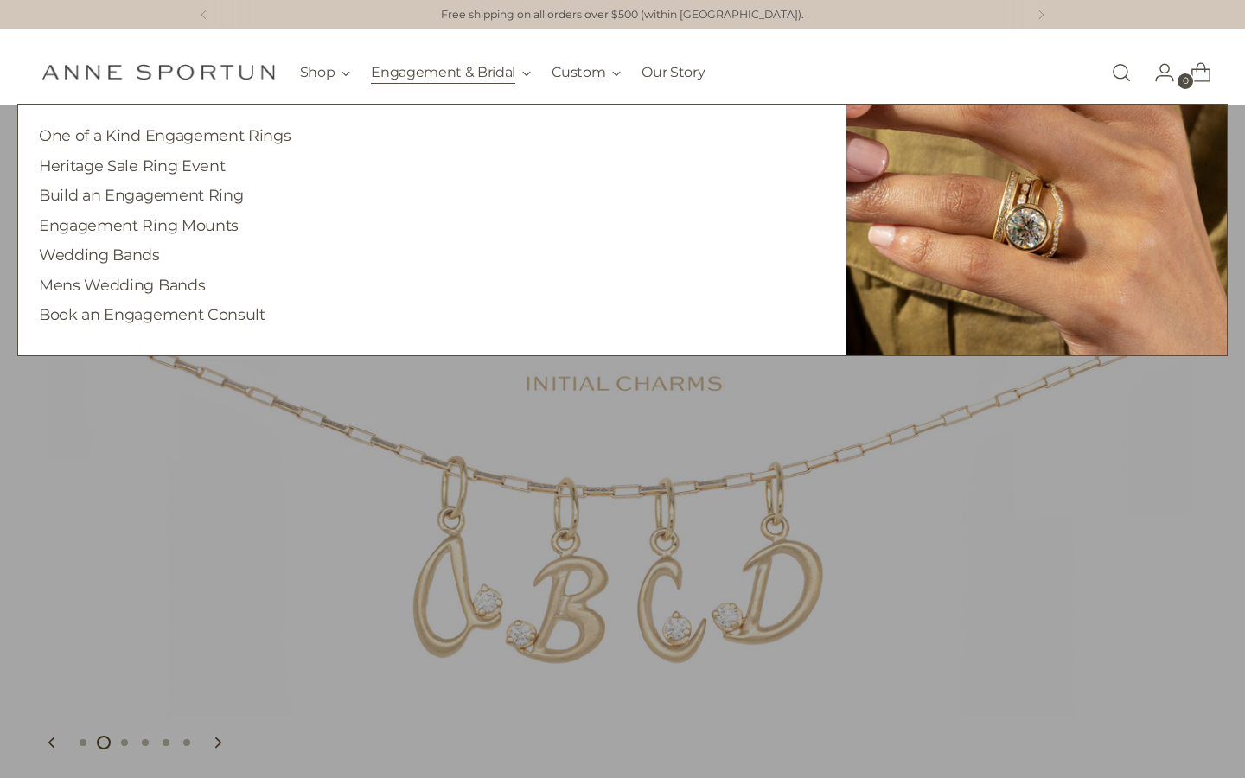
click at [420, 68] on button "Engagement & Bridal" at bounding box center [451, 73] width 160 height 38
click at [236, 136] on link "One of a Kind Engagement Rings" at bounding box center [165, 135] width 252 height 18
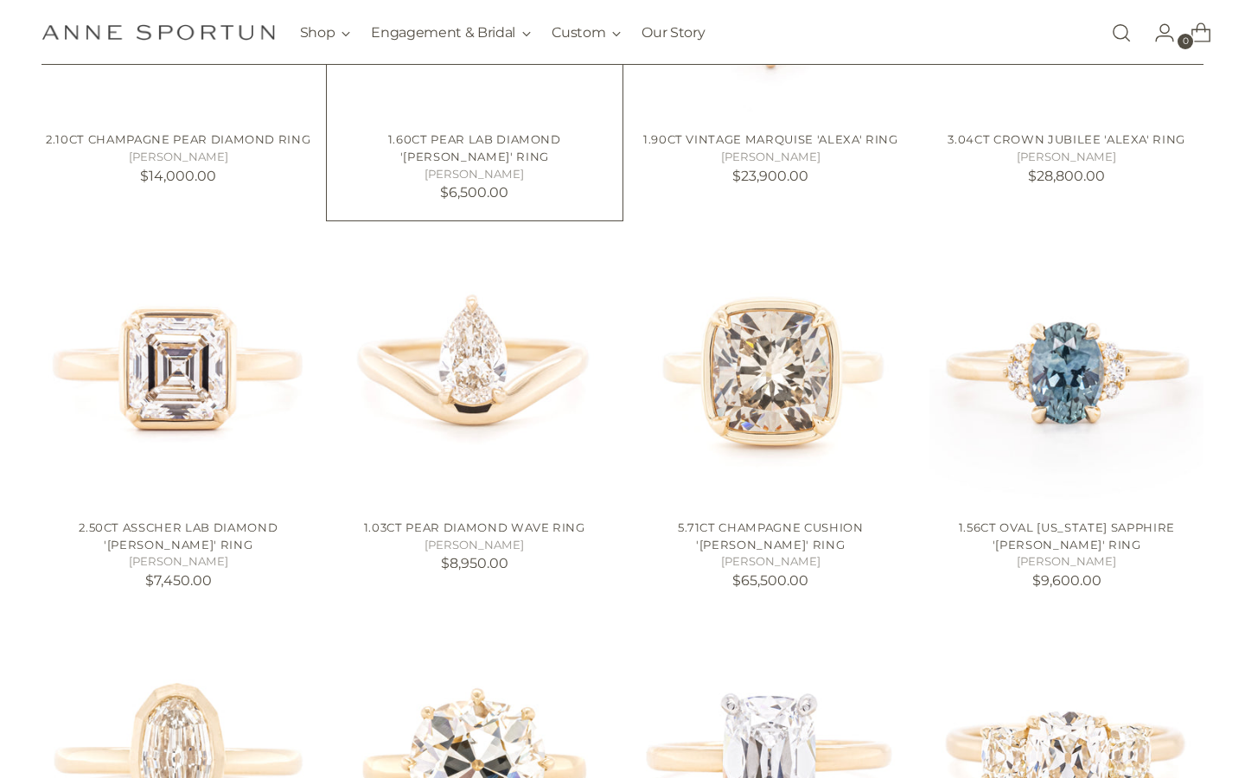
scroll to position [626, 0]
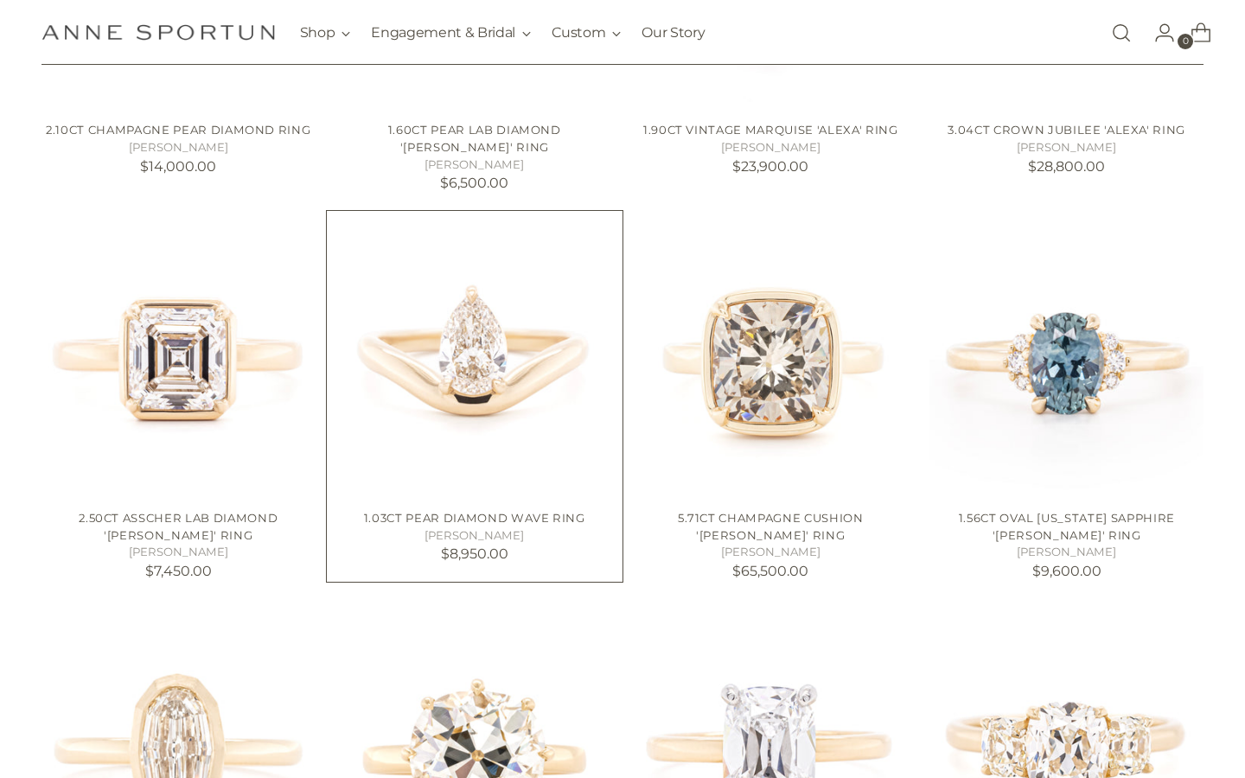
click at [0, 0] on img "1.03ct Pear Diamond Wave Ring" at bounding box center [0, 0] width 0 height 0
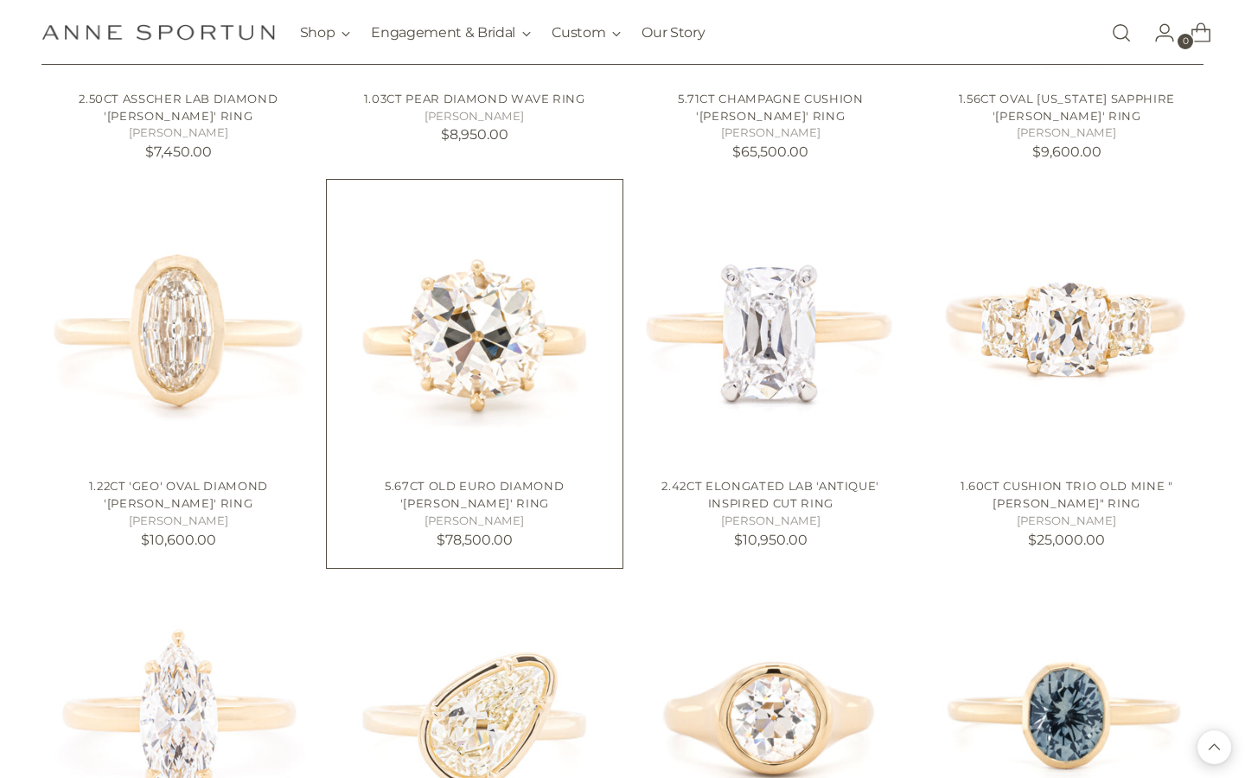
scroll to position [1047, 0]
click at [0, 0] on img "5.67ct Old Euro Diamond 'Willa' Ring" at bounding box center [0, 0] width 0 height 0
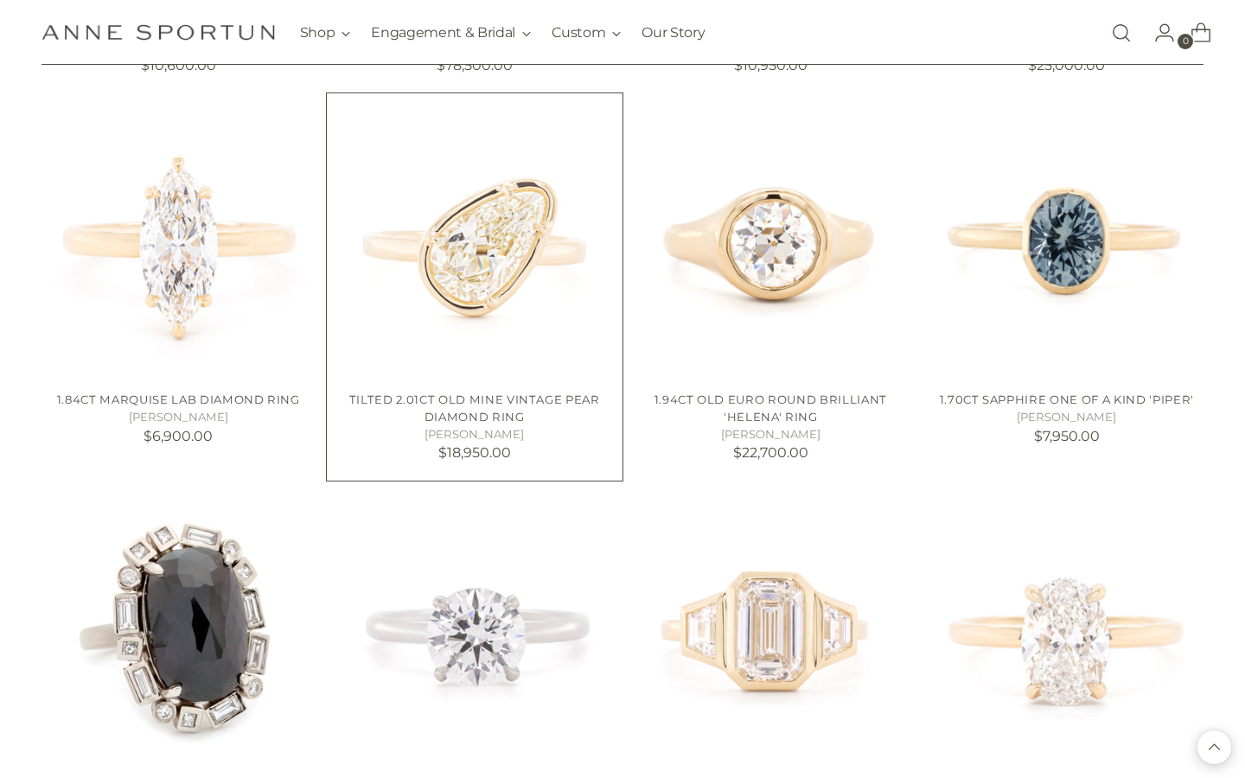
scroll to position [1522, 0]
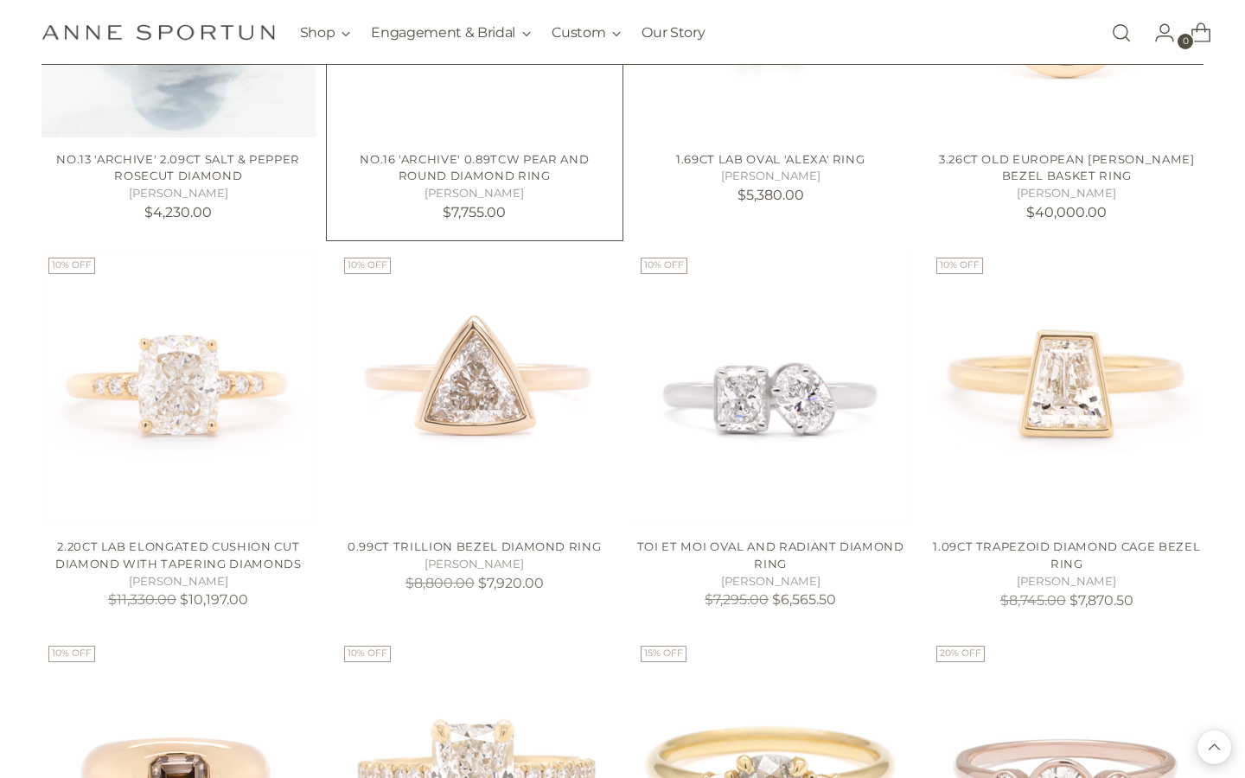
scroll to position [2632, 0]
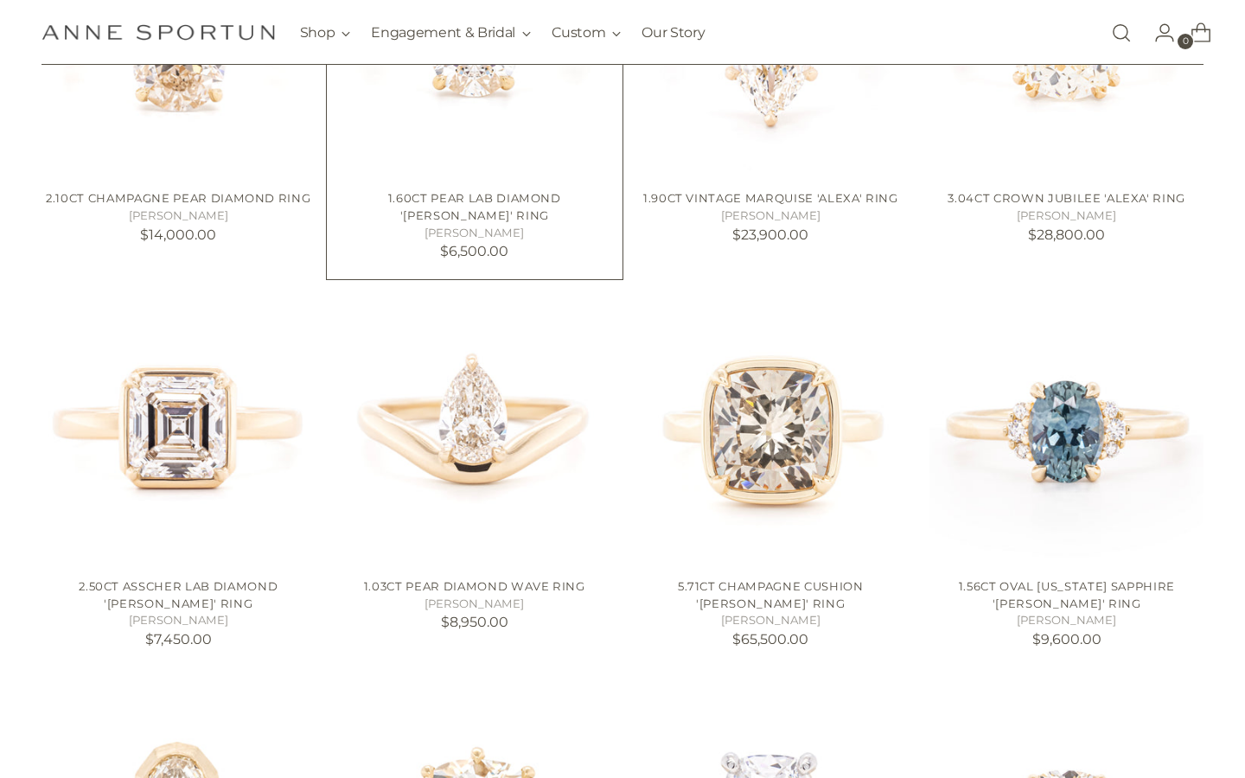
scroll to position [633, 0]
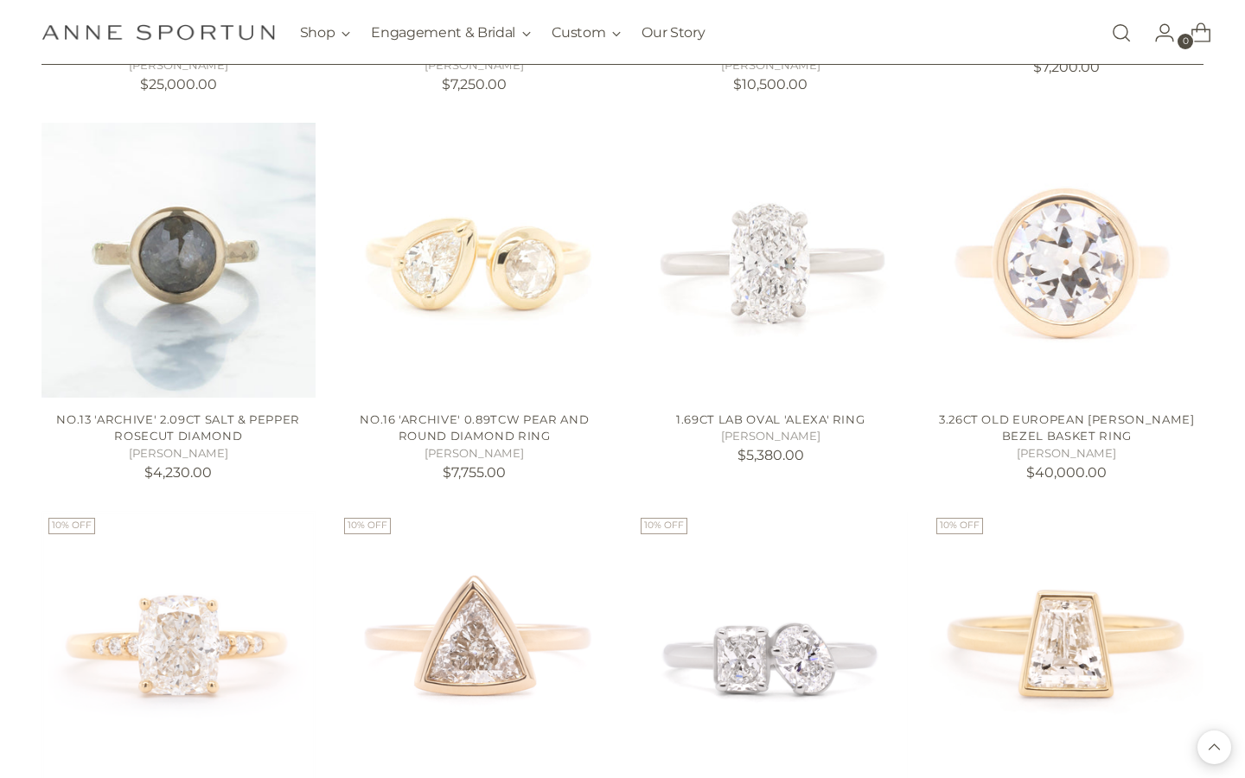
scroll to position [2279, 0]
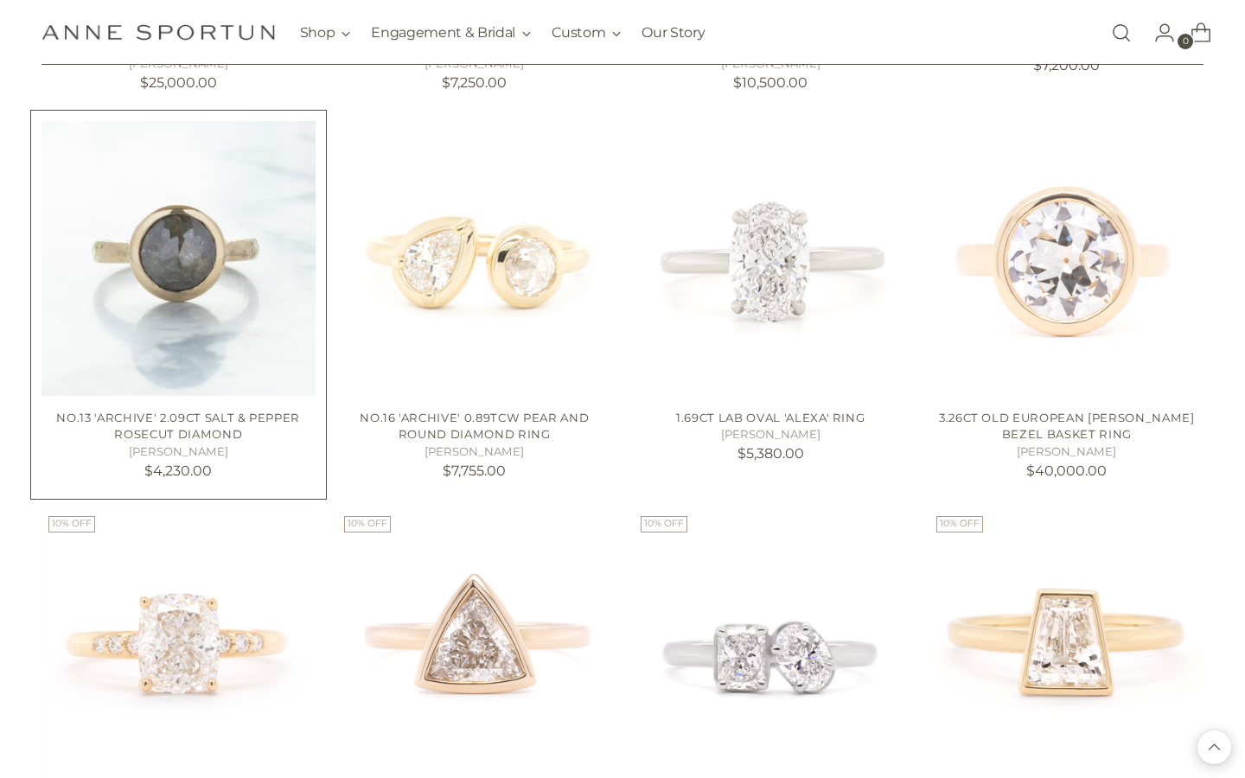
click at [0, 0] on img "No.13 'Archive' 2.09ct Salt & Pepper Rosecut Diamond" at bounding box center [0, 0] width 0 height 0
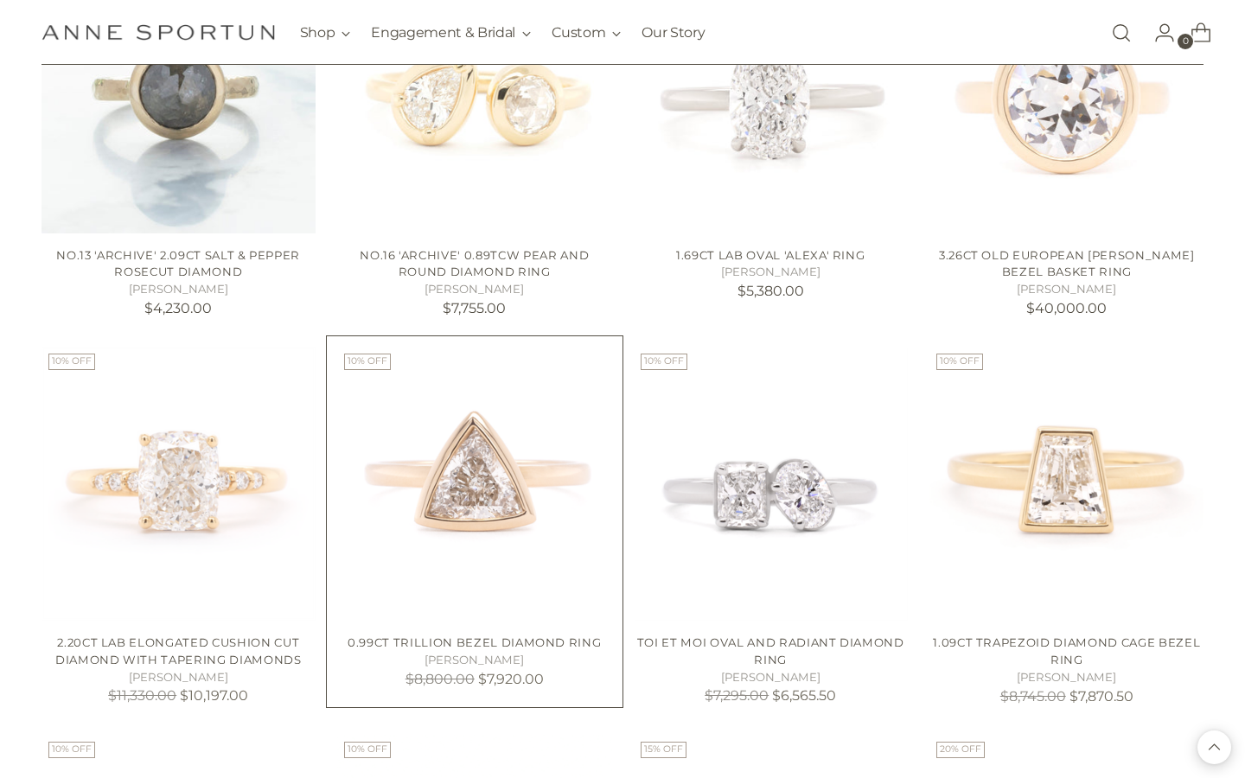
scroll to position [2442, 0]
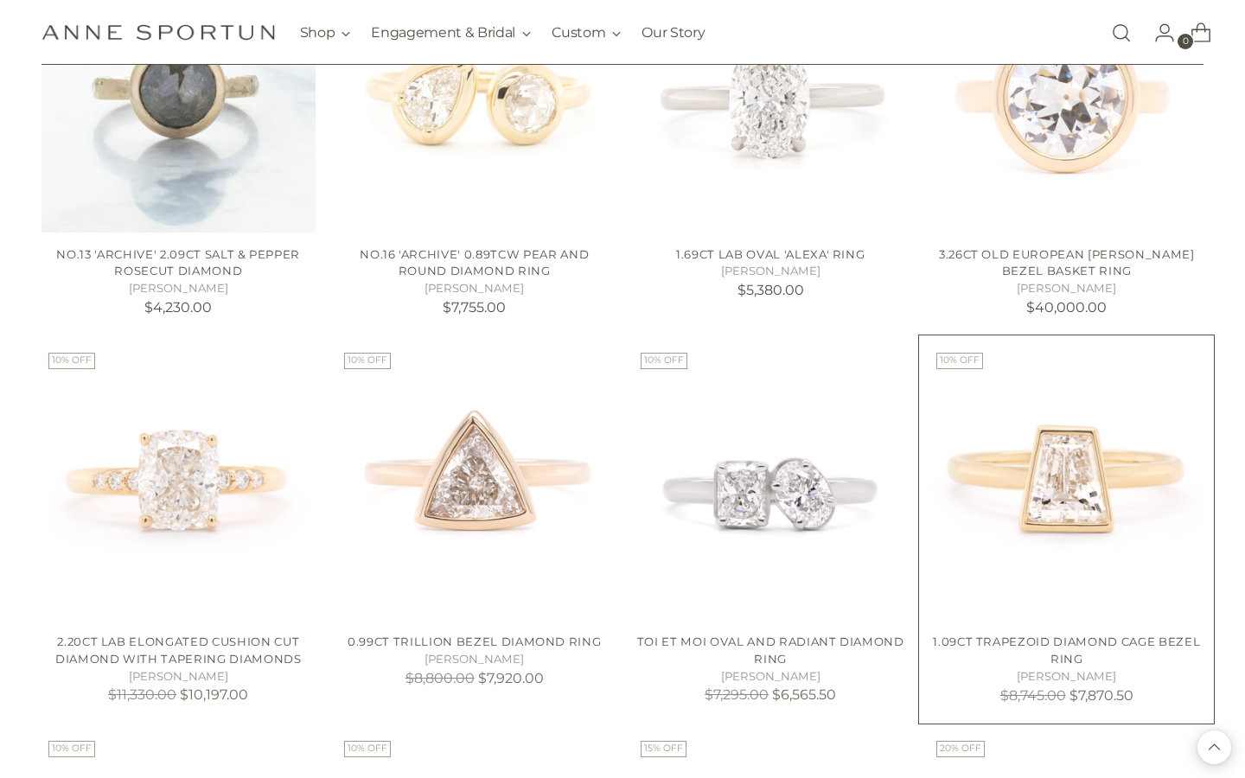
click at [0, 0] on img "1.09ct Trapezoid Diamond Cage Bezel Ring" at bounding box center [0, 0] width 0 height 0
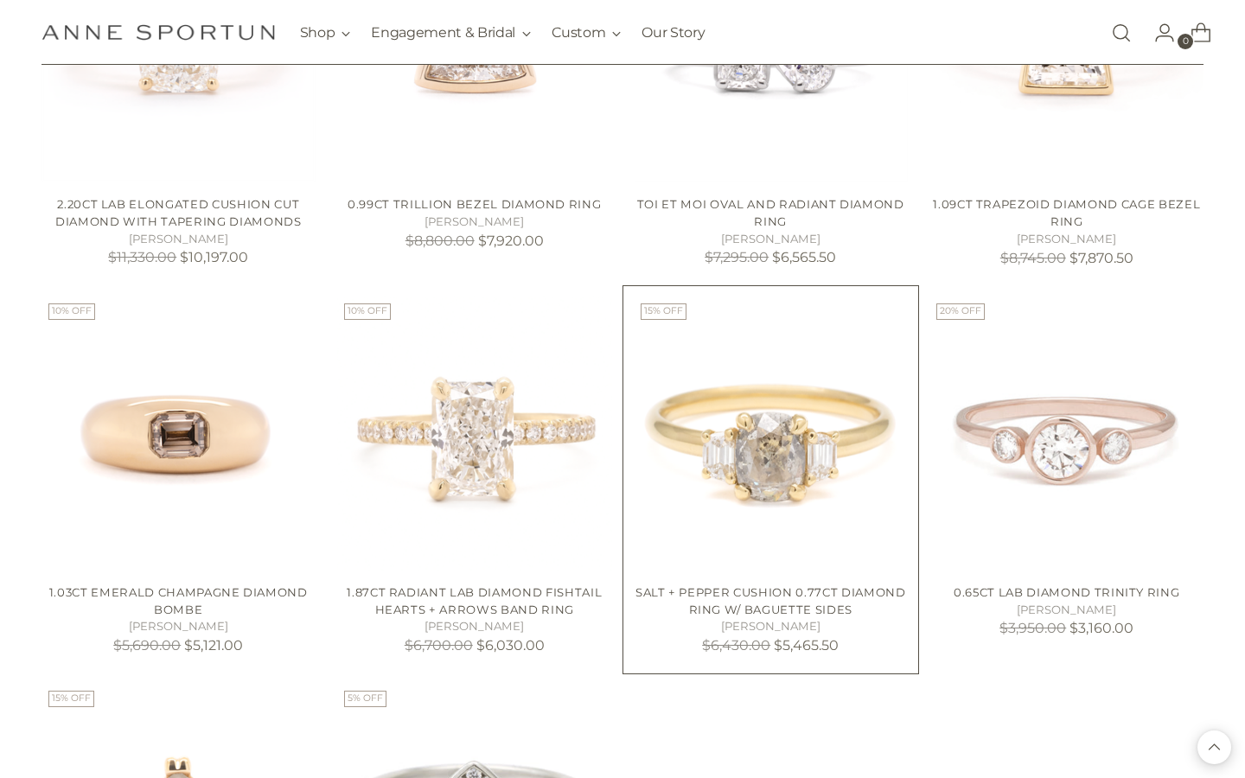
scroll to position [2882, 0]
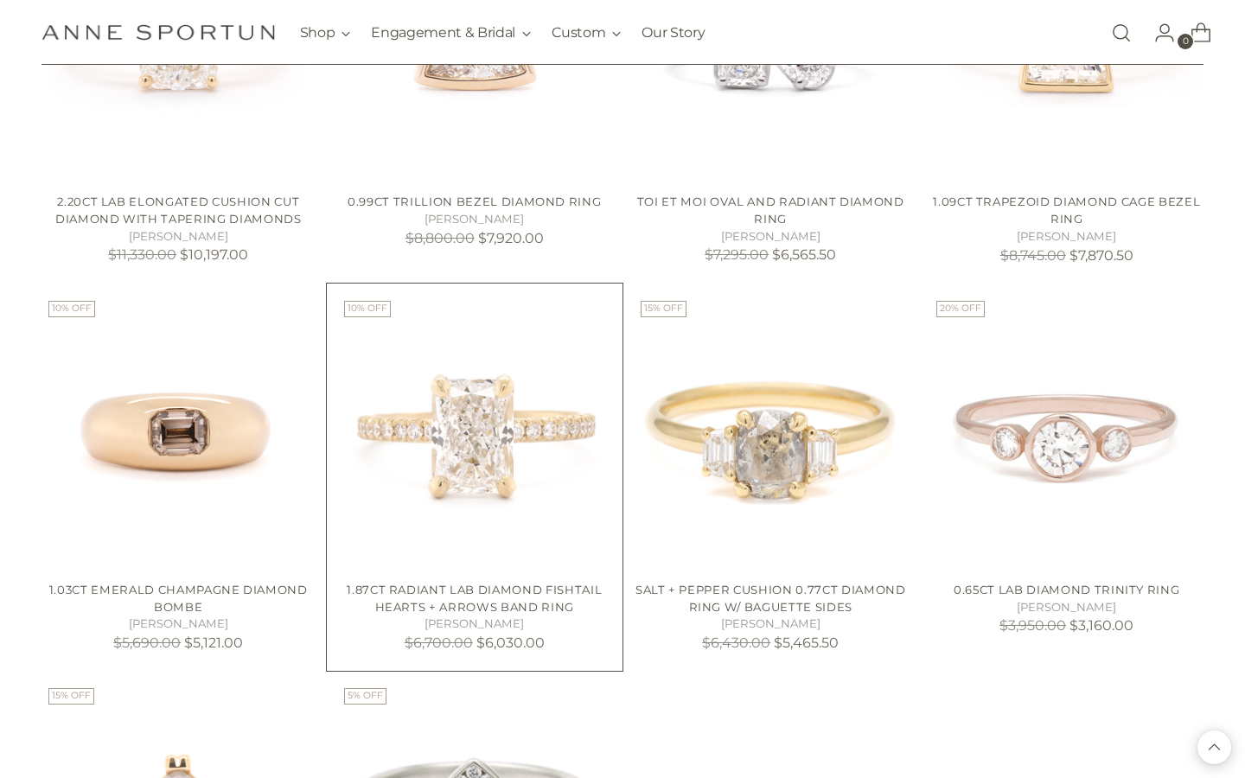
click at [0, 0] on img "1.87ct Radiant Lab Diamond Fishtail Hearts + Arrows Band Ring" at bounding box center [0, 0] width 0 height 0
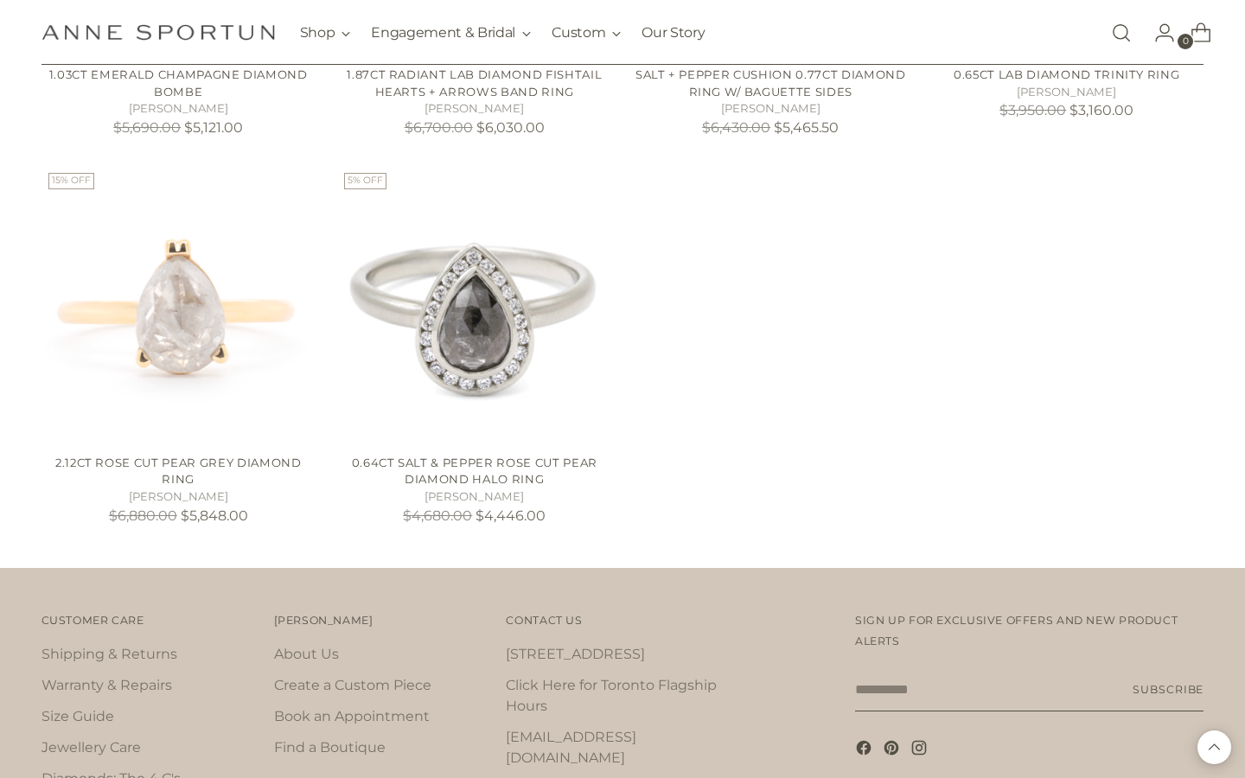
scroll to position [3400, 0]
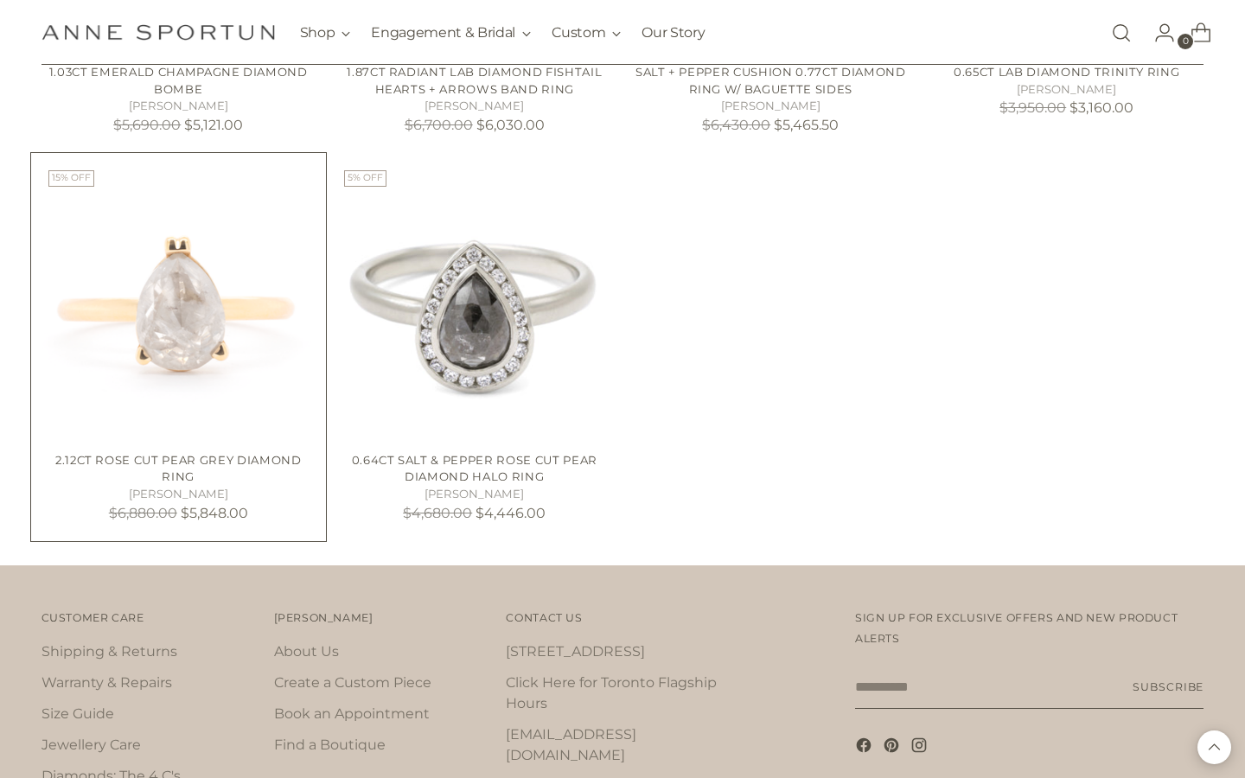
click at [0, 0] on img "2.12ct Rose Cut Pear Grey Diamond Ring" at bounding box center [0, 0] width 0 height 0
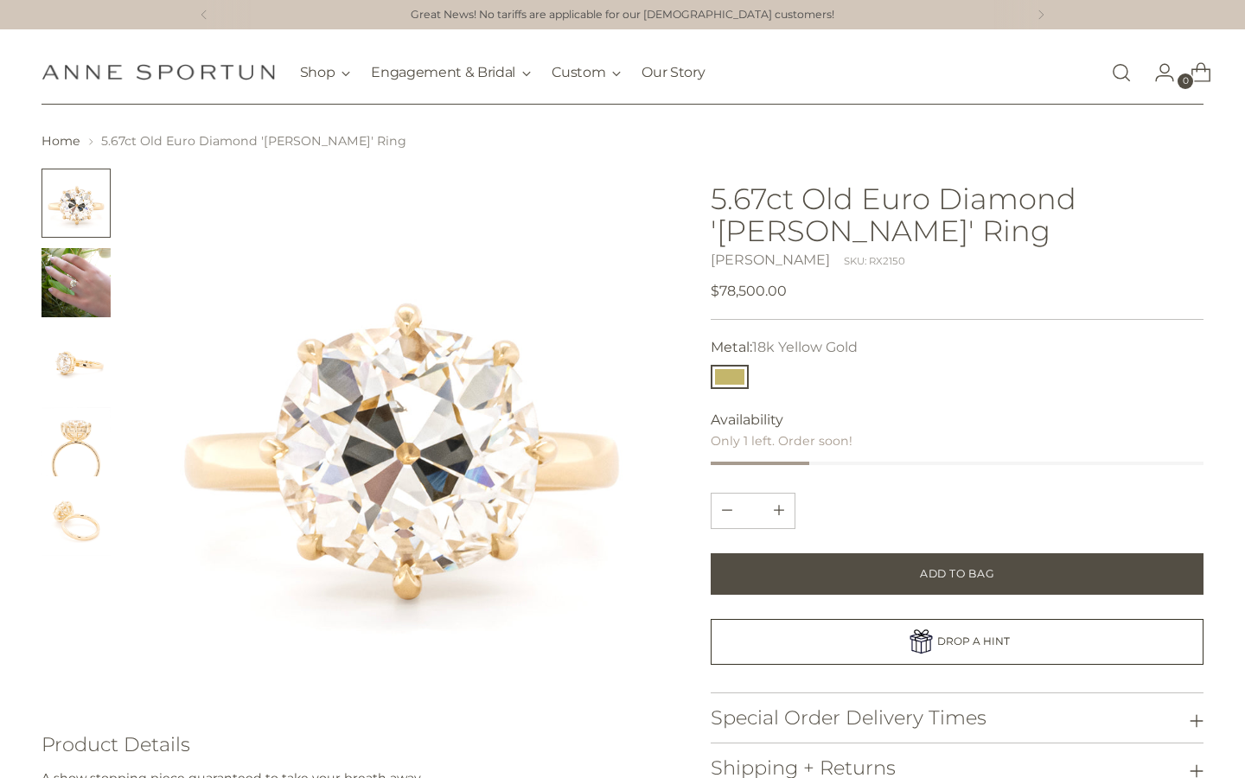
click at [87, 279] on img "Change image to image 2" at bounding box center [76, 282] width 69 height 69
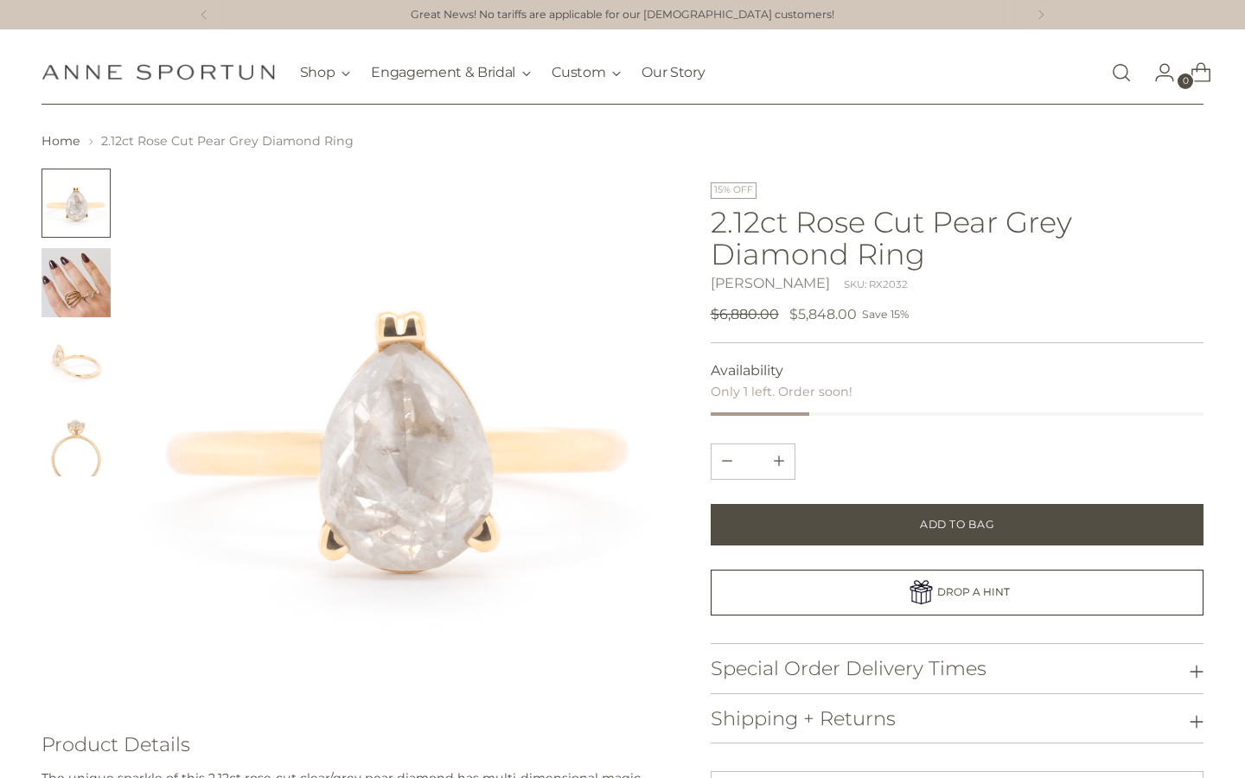
click at [62, 278] on img "Change image to image 2" at bounding box center [76, 282] width 69 height 69
